Goal: Information Seeking & Learning: Learn about a topic

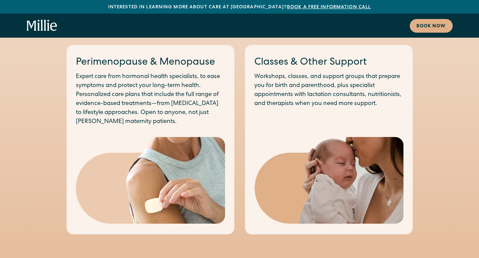
scroll to position [582, 0]
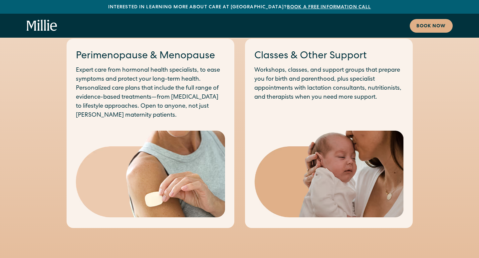
click at [165, 109] on p "Expert care from hormonal health specialists, to ease symptoms and protect your…" at bounding box center [150, 93] width 149 height 54
click at [161, 59] on link "Perimenopause & Menopause" at bounding box center [145, 56] width 139 height 10
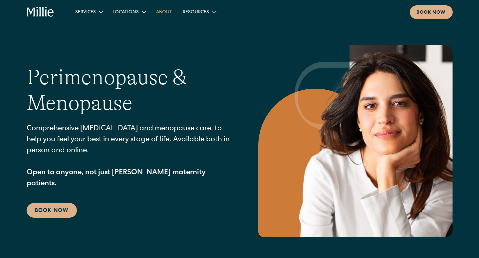
click at [163, 11] on link "About" at bounding box center [164, 11] width 27 height 11
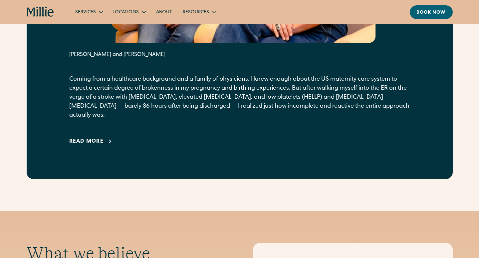
scroll to position [465, 0]
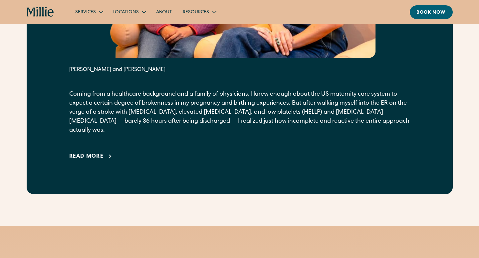
click at [166, 14] on link "About" at bounding box center [164, 11] width 27 height 11
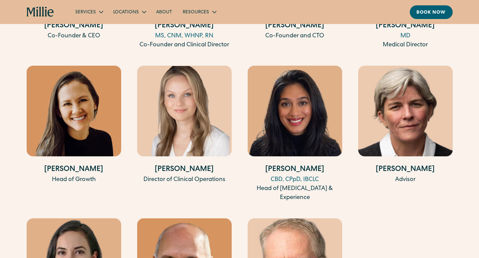
scroll to position [1379, 0]
